Goal: Transaction & Acquisition: Purchase product/service

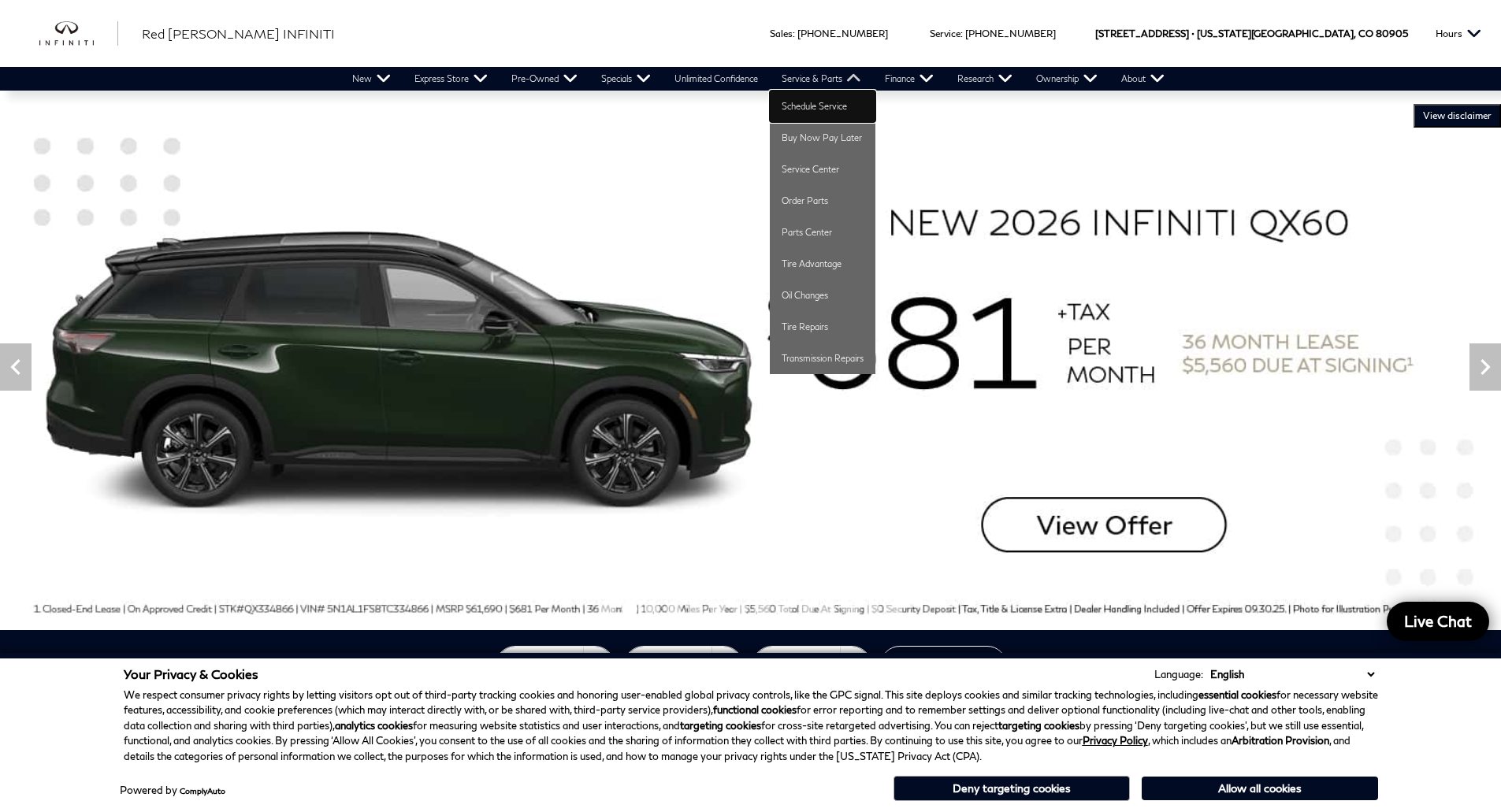
click at [820, 102] on link "Schedule Service" at bounding box center [823, 106] width 106 height 31
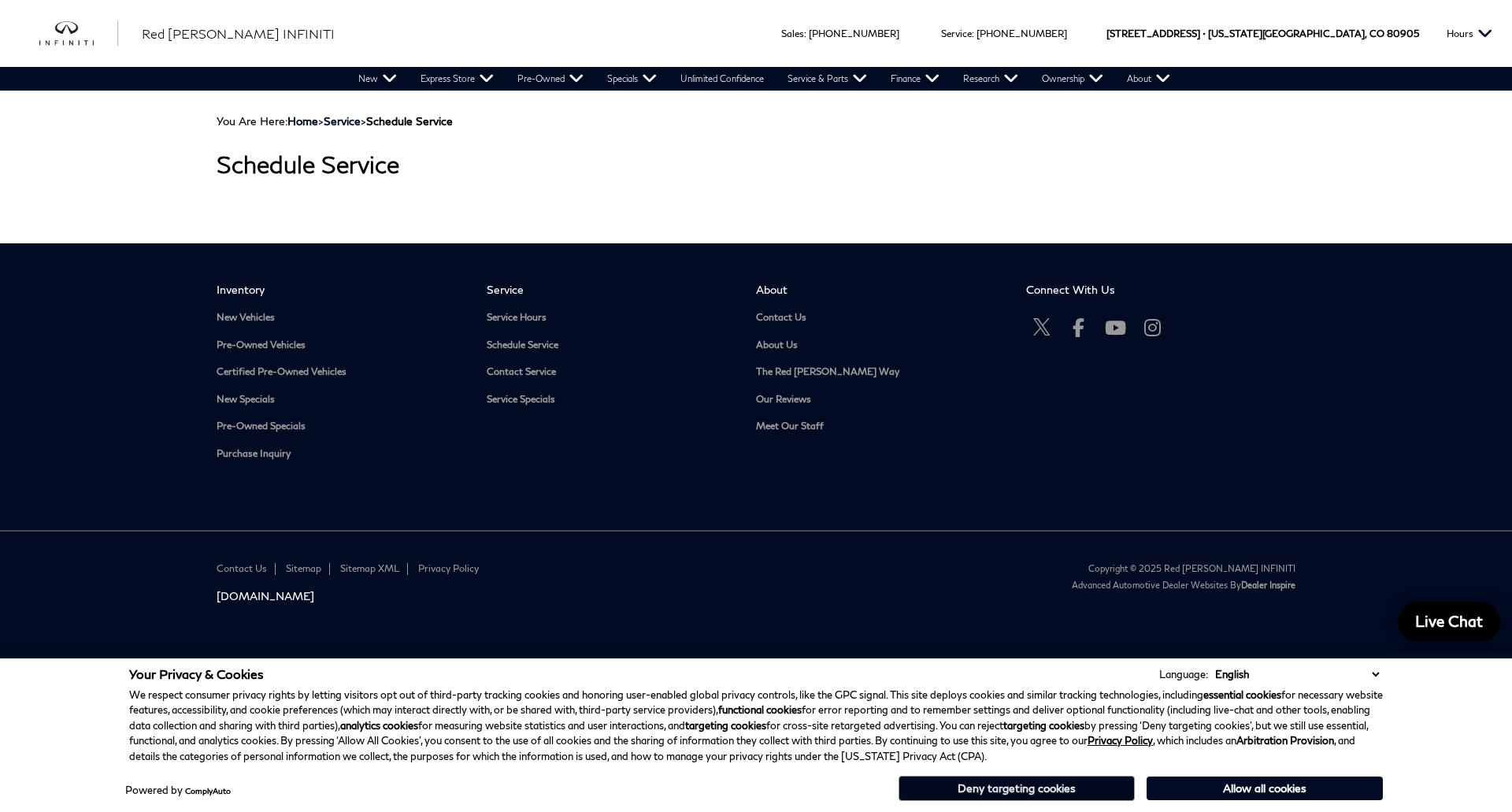
click at [1022, 790] on button "Deny targeting cookies" at bounding box center [1016, 788] width 237 height 25
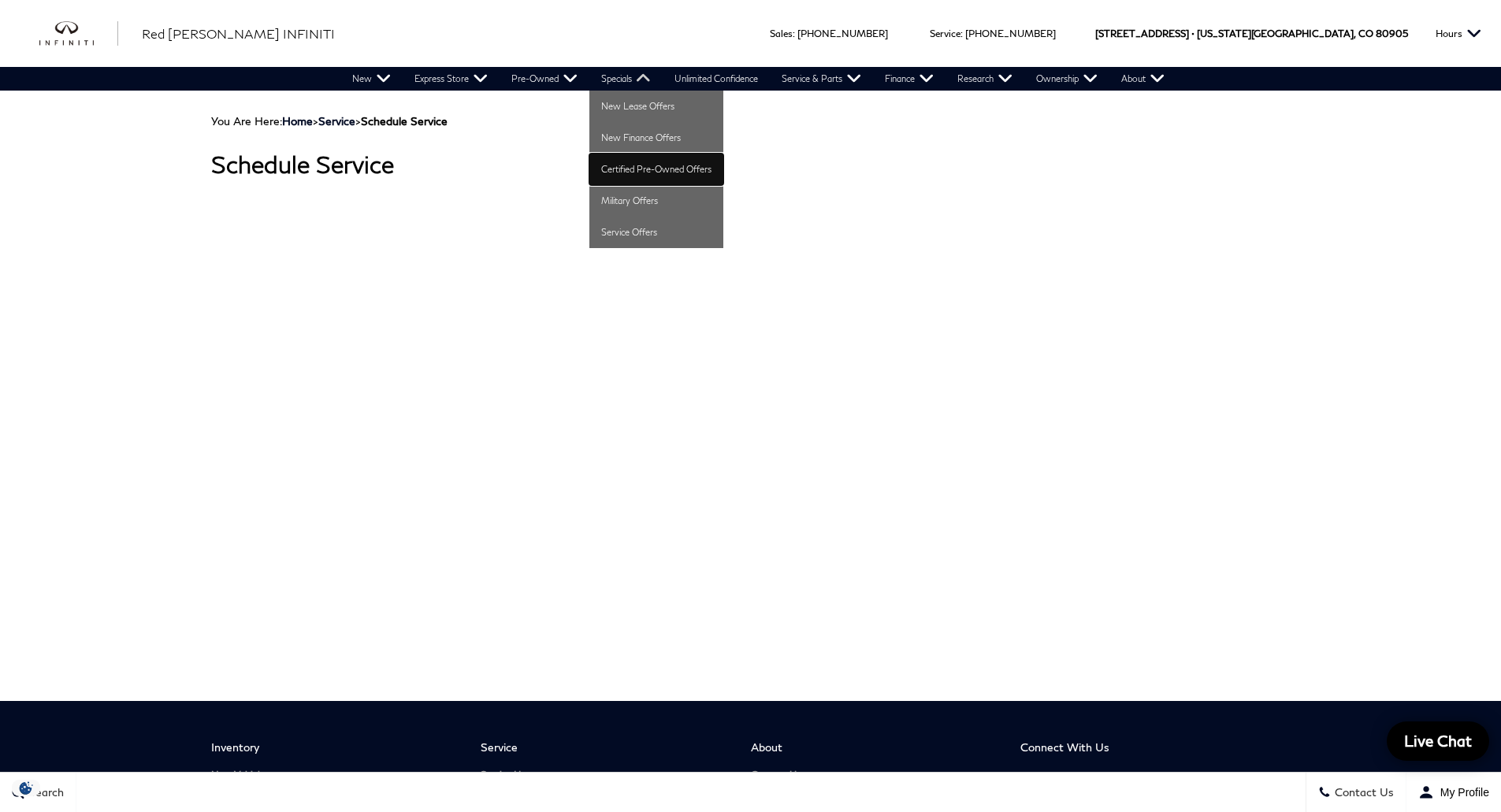
drag, startPoint x: 656, startPoint y: 164, endPoint x: 675, endPoint y: 156, distance: 20.6
click at [656, 164] on link "Certified Pre-Owned Offers" at bounding box center [656, 168] width 134 height 31
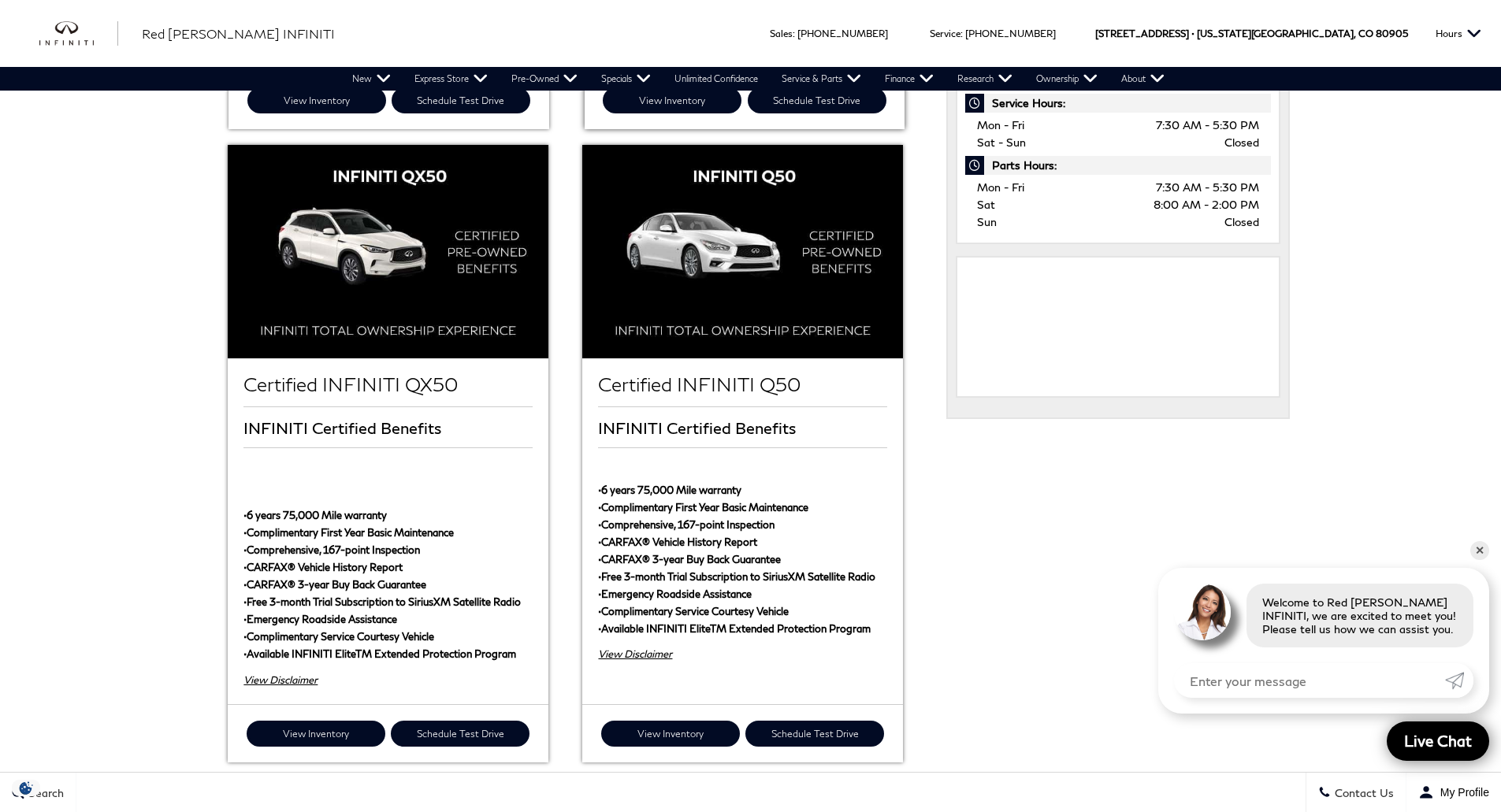
scroll to position [867, 0]
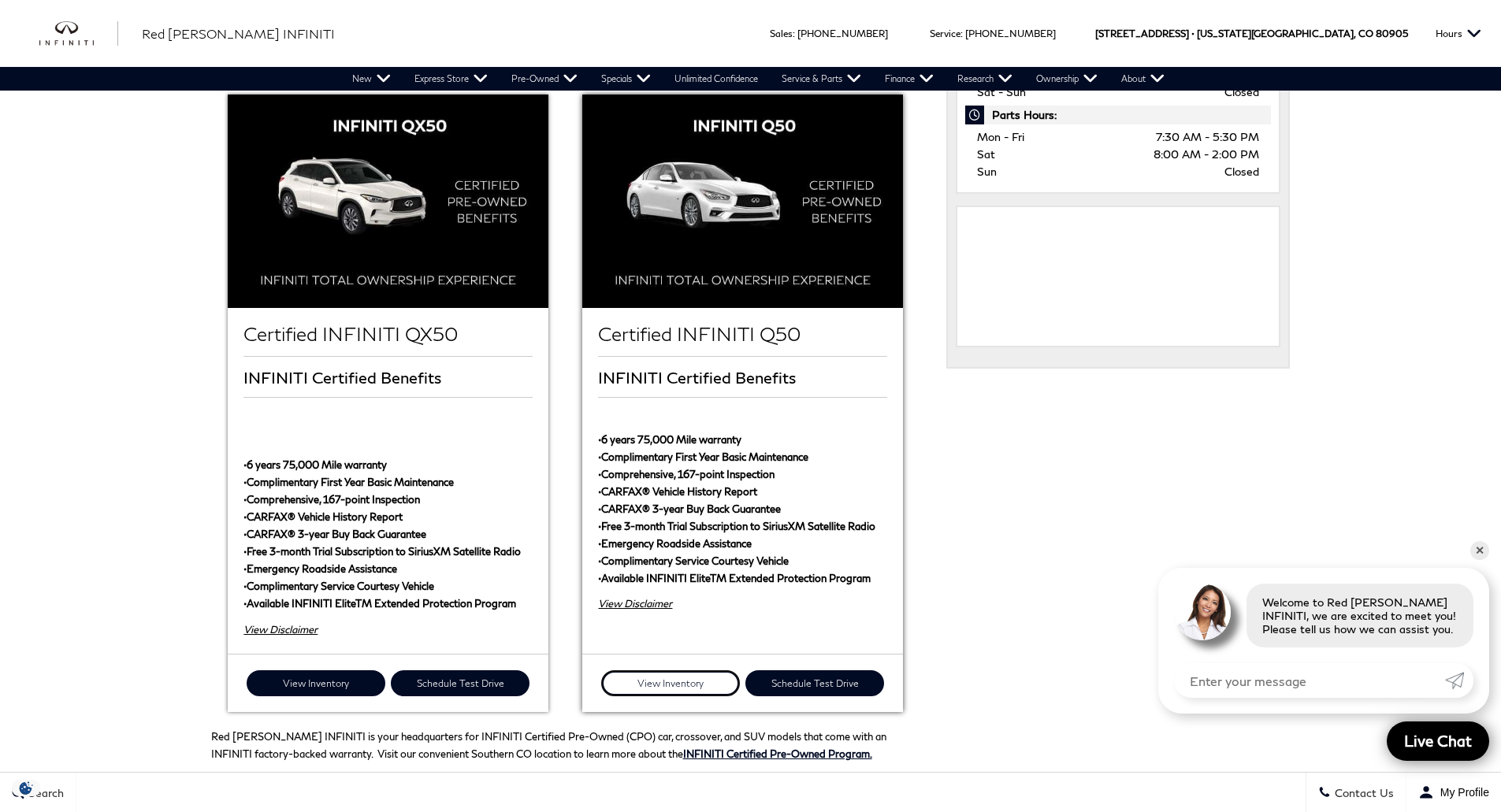
click at [677, 671] on link "View Inventory" at bounding box center [670, 684] width 139 height 26
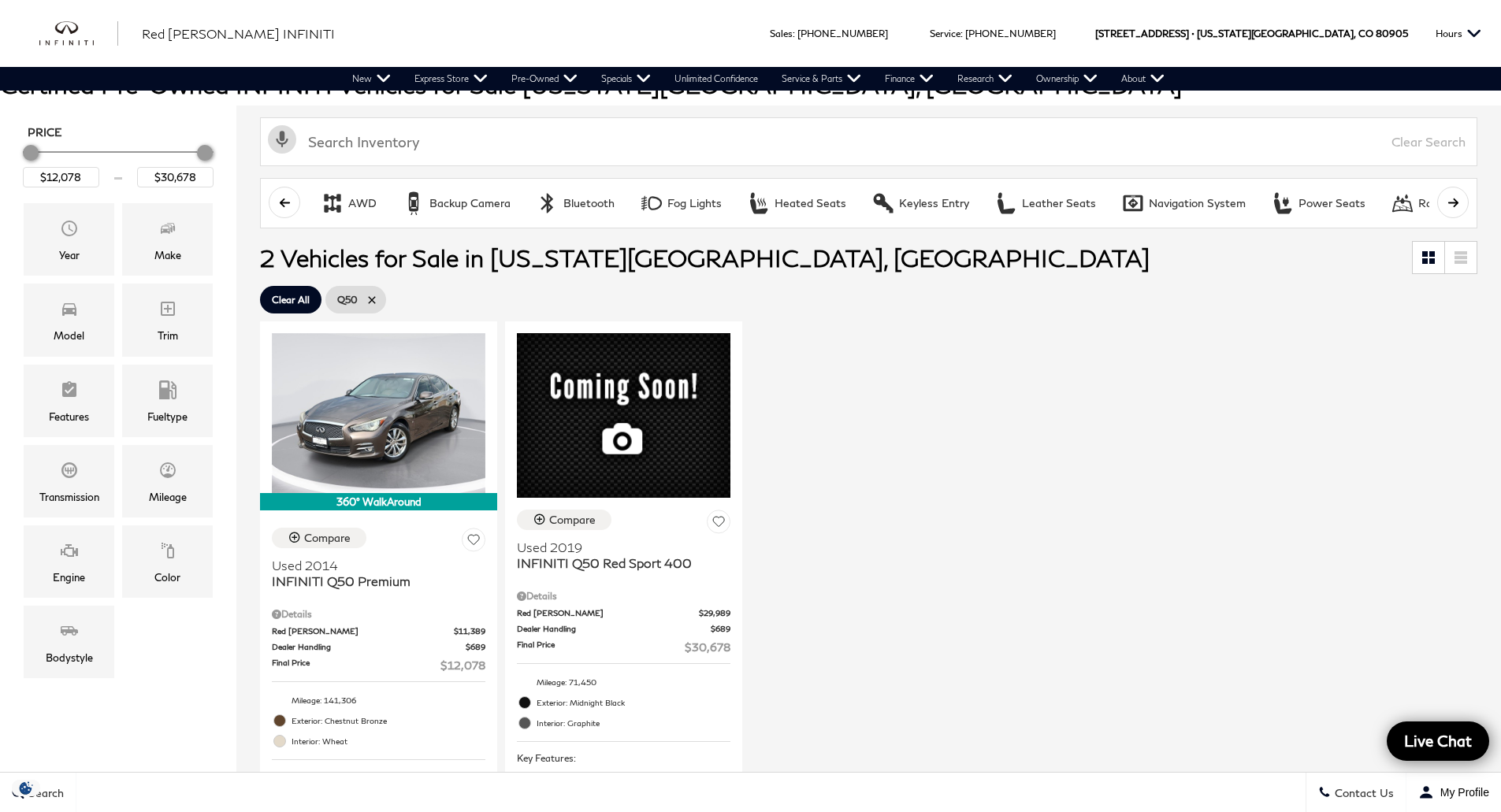
scroll to position [237, 0]
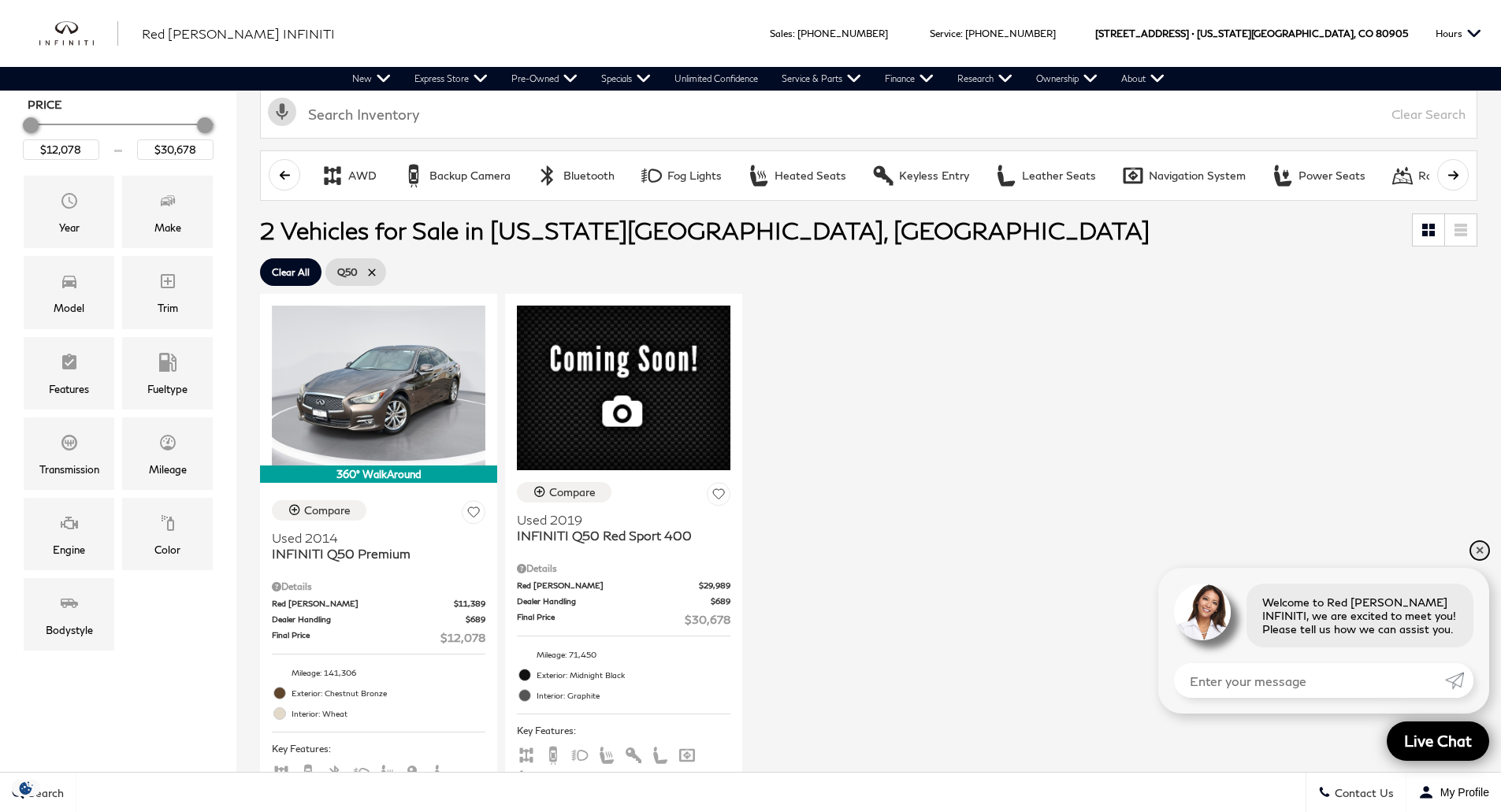
click at [1479, 551] on link "✕" at bounding box center [1480, 551] width 19 height 19
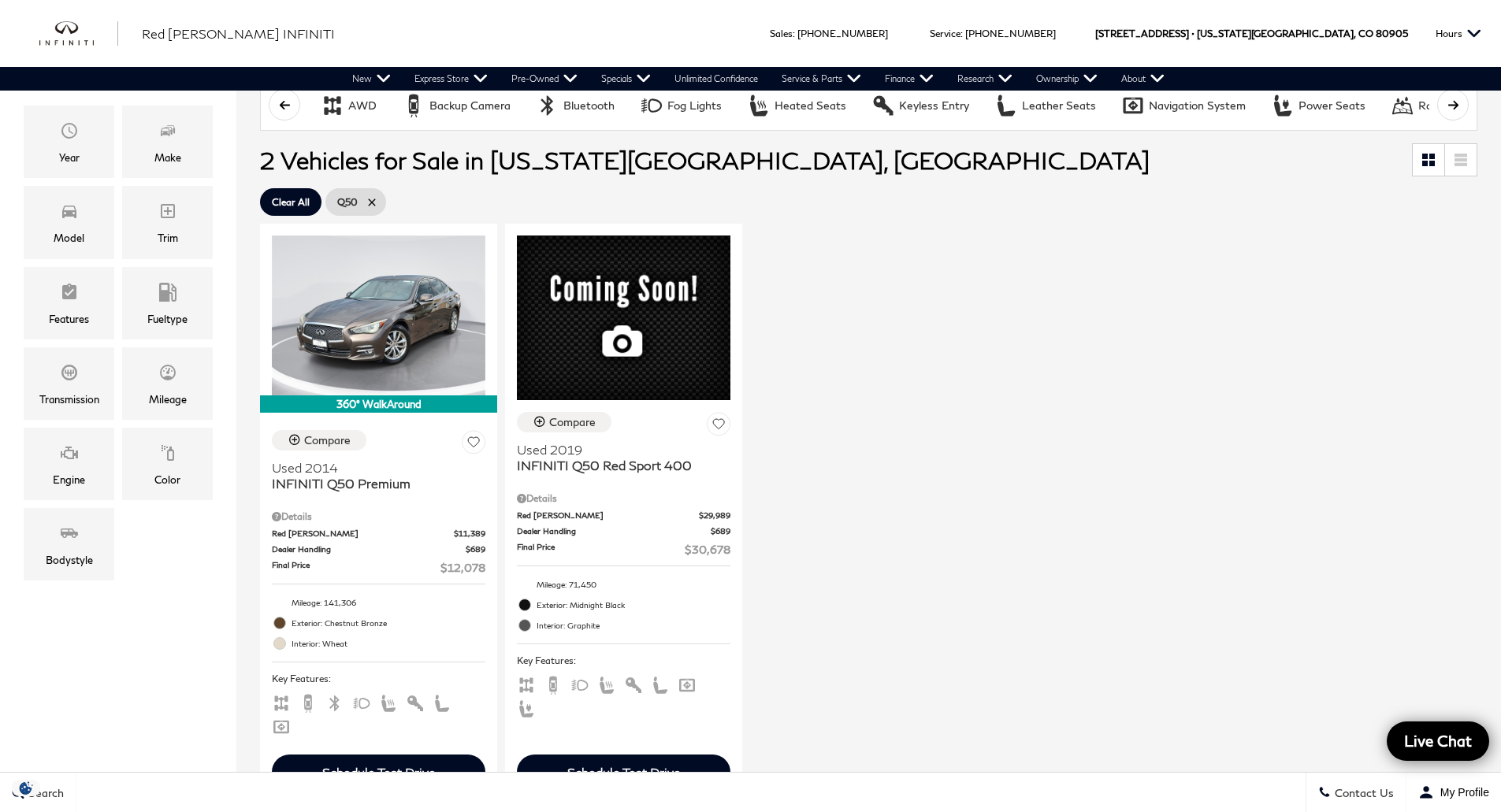
scroll to position [0, 0]
